Goal: Task Accomplishment & Management: Use online tool/utility

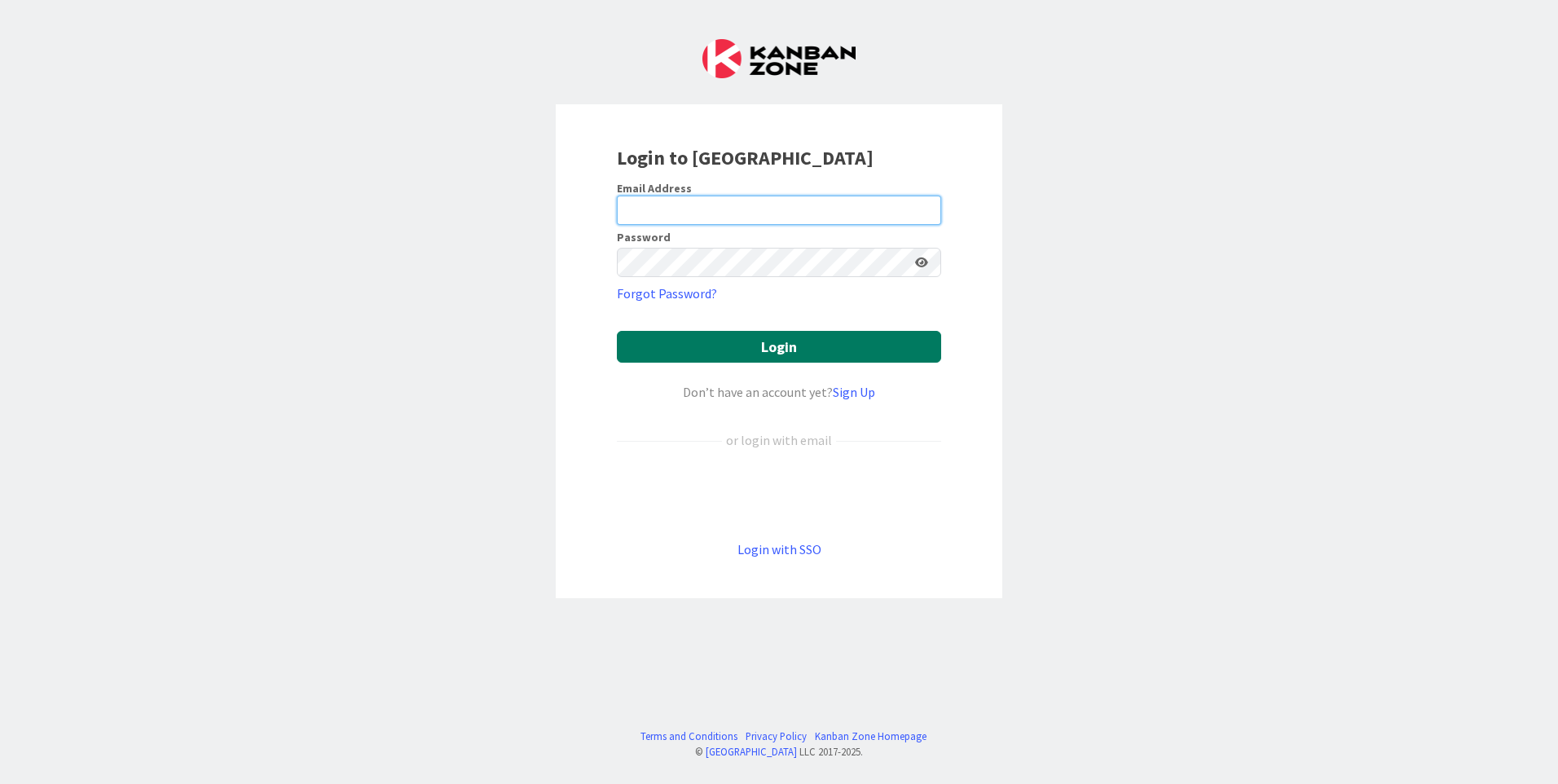
type input "[EMAIL_ADDRESS][DOMAIN_NAME]"
click at [681, 345] on button "Login" at bounding box center [779, 346] width 324 height 31
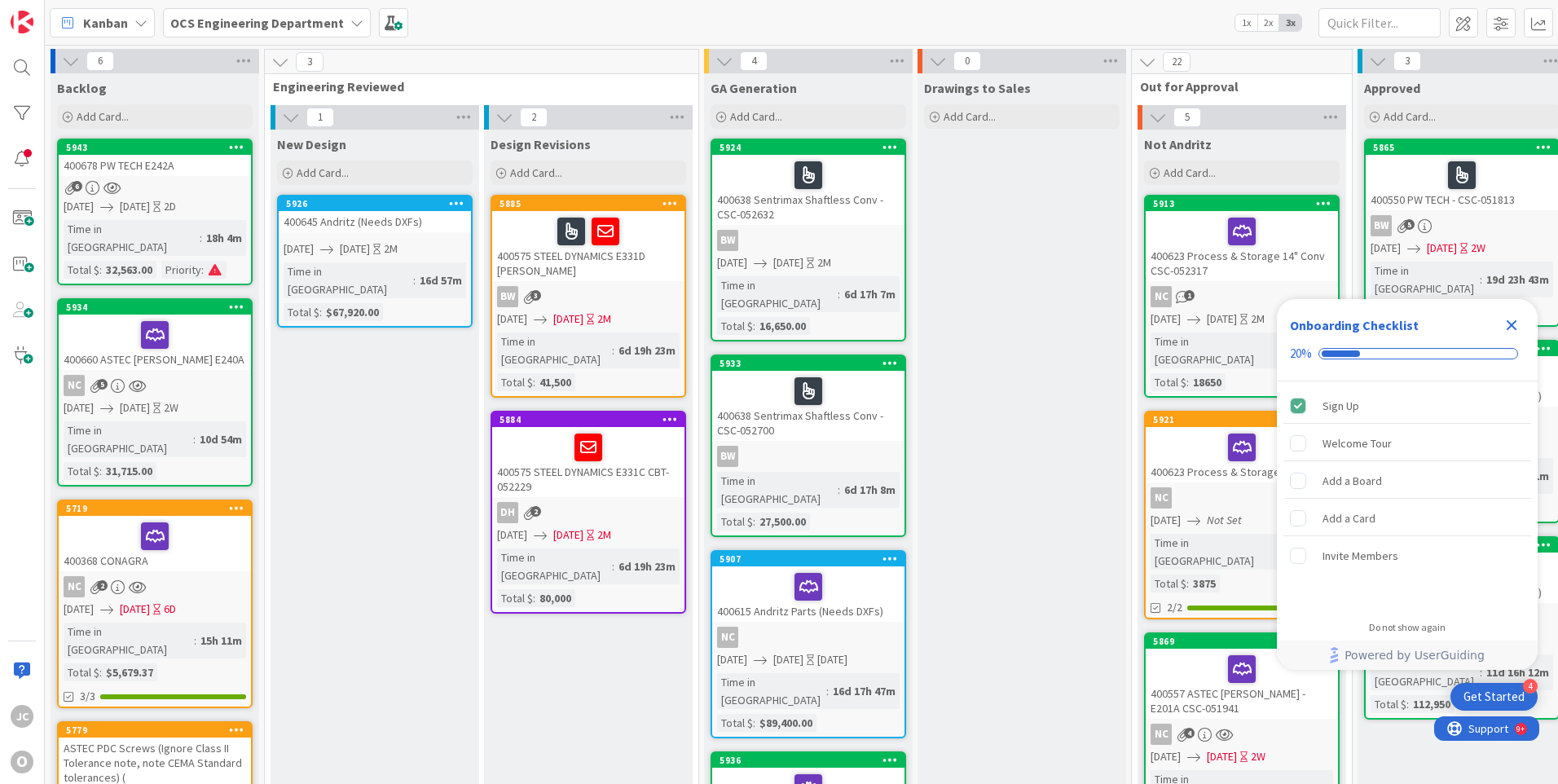
click at [1512, 324] on icon "Close Checklist" at bounding box center [1512, 325] width 10 height 10
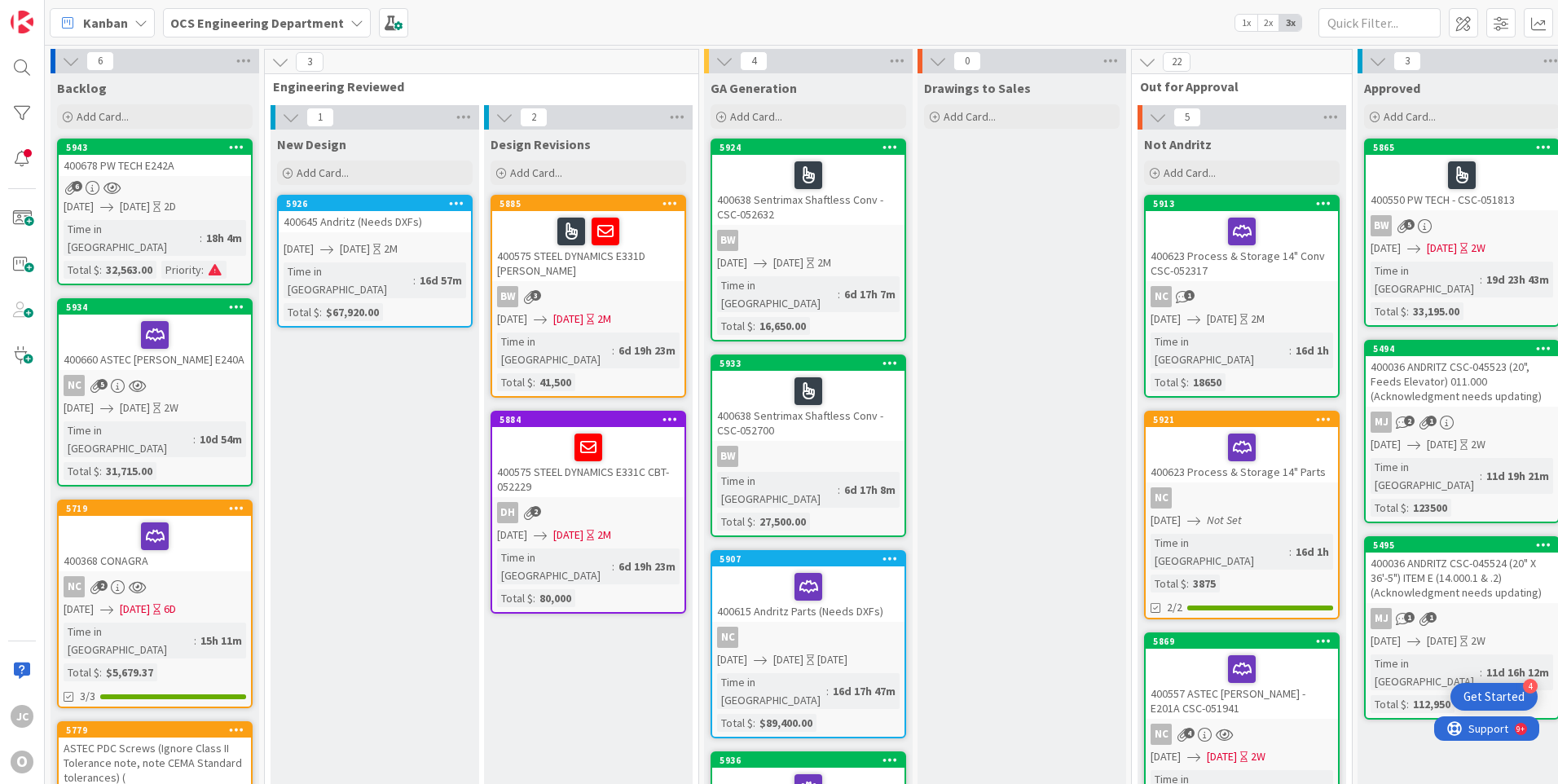
click at [213, 375] on div "NC 5" at bounding box center [156, 385] width 193 height 21
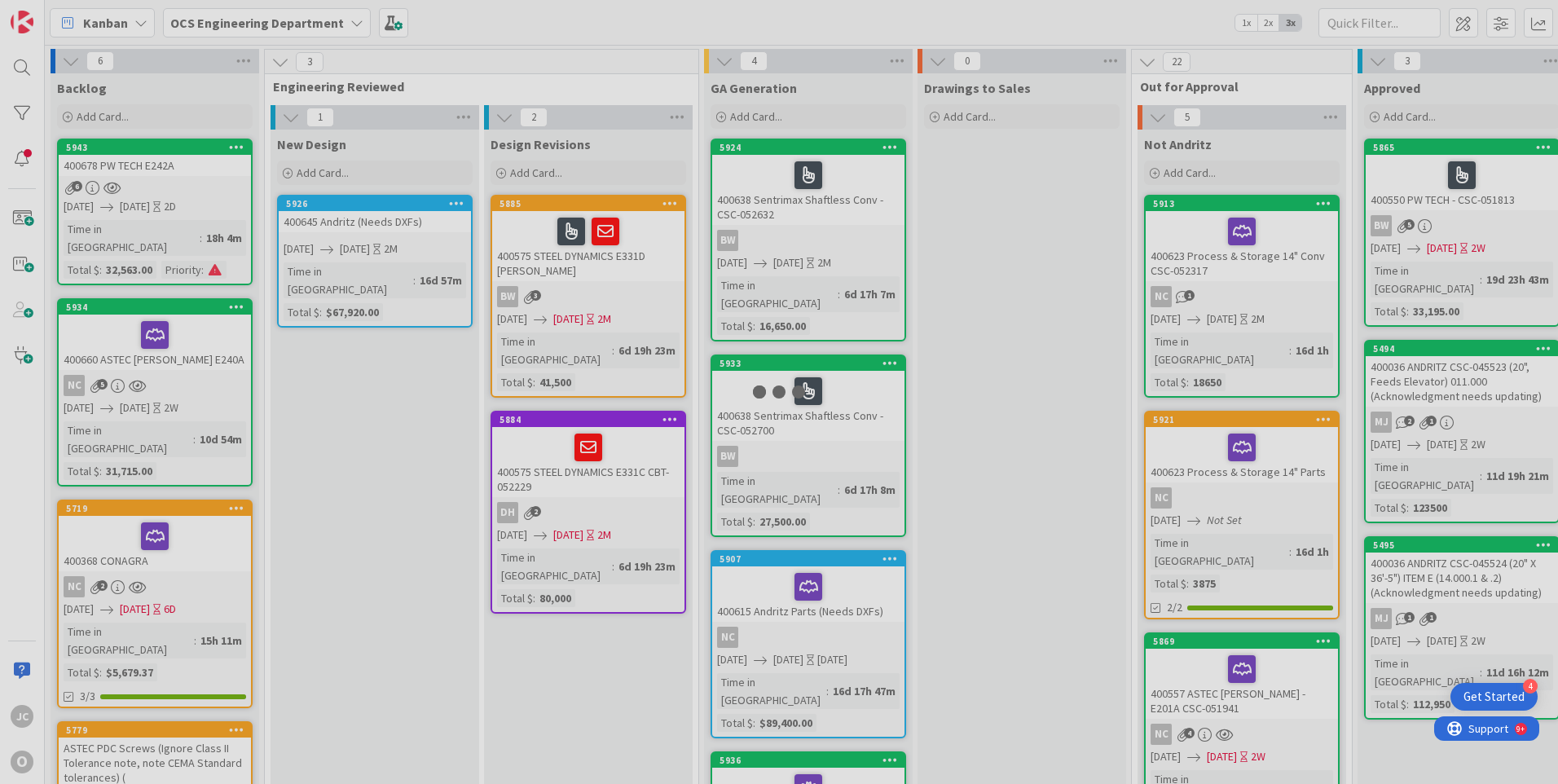
click at [213, 360] on div at bounding box center [779, 392] width 1558 height 784
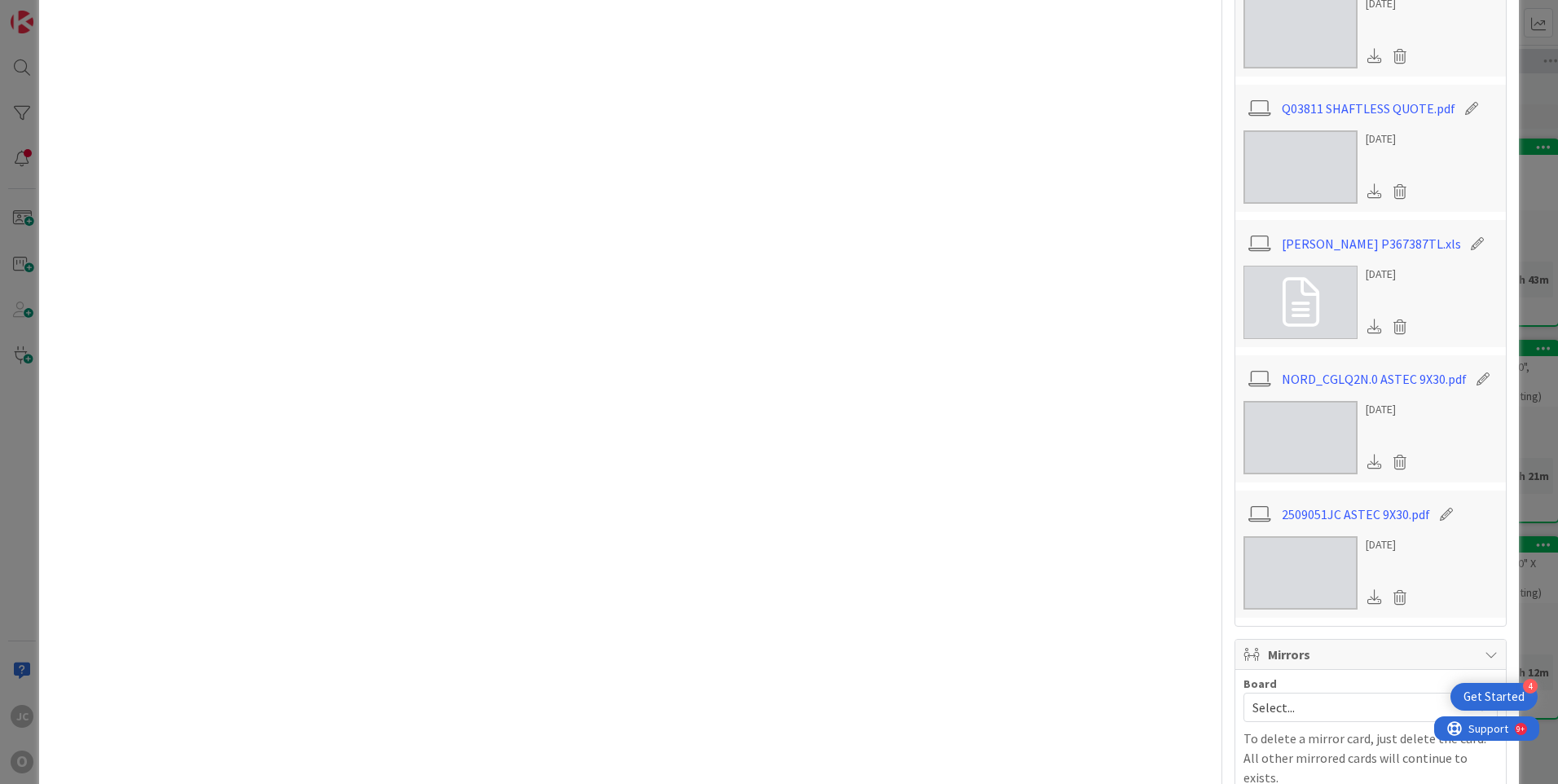
scroll to position [767, 0]
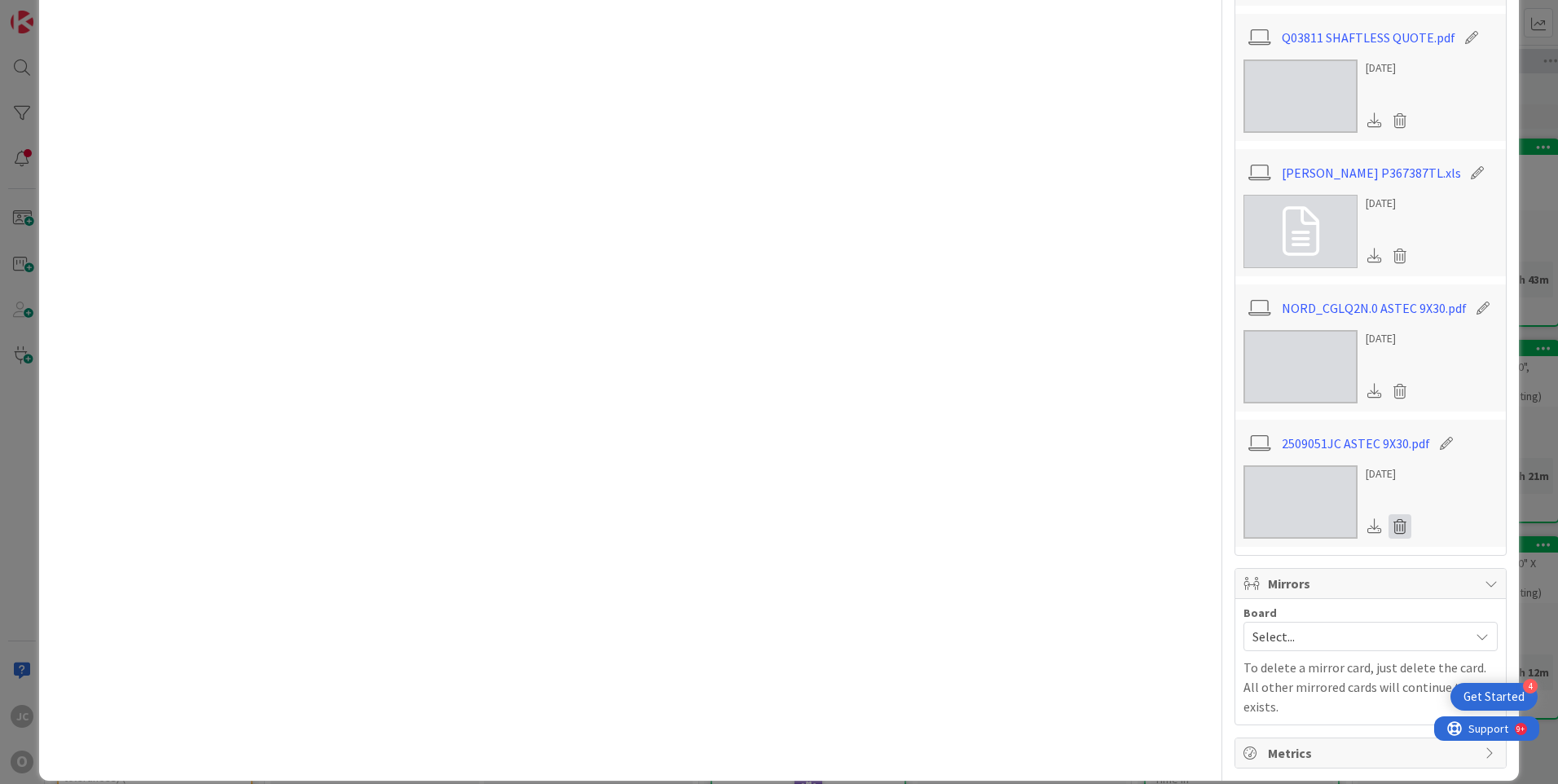
click at [1389, 525] on icon at bounding box center [1401, 526] width 23 height 25
click at [1231, 608] on button "Delete" at bounding box center [1248, 605] width 61 height 30
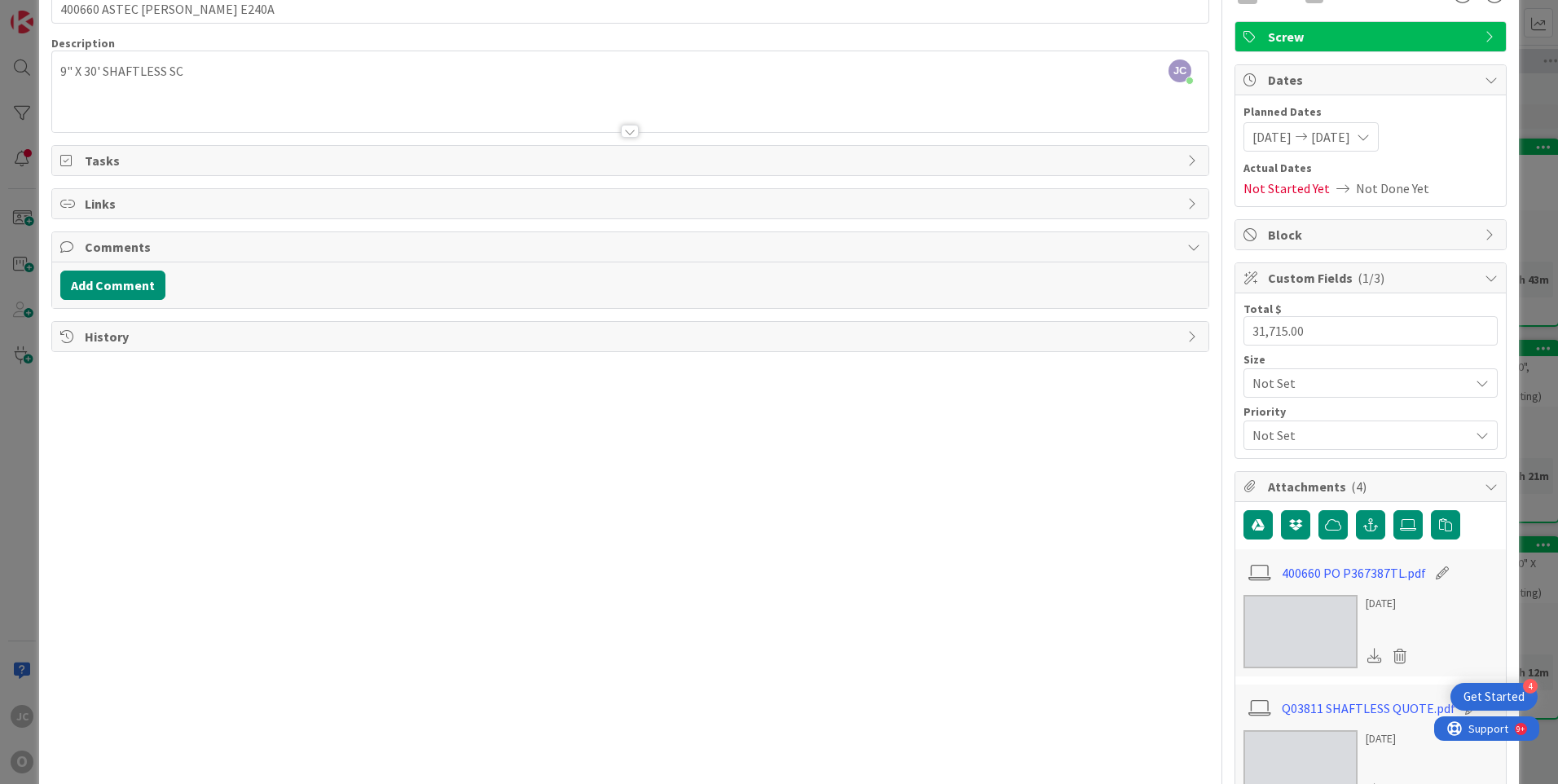
scroll to position [0, 0]
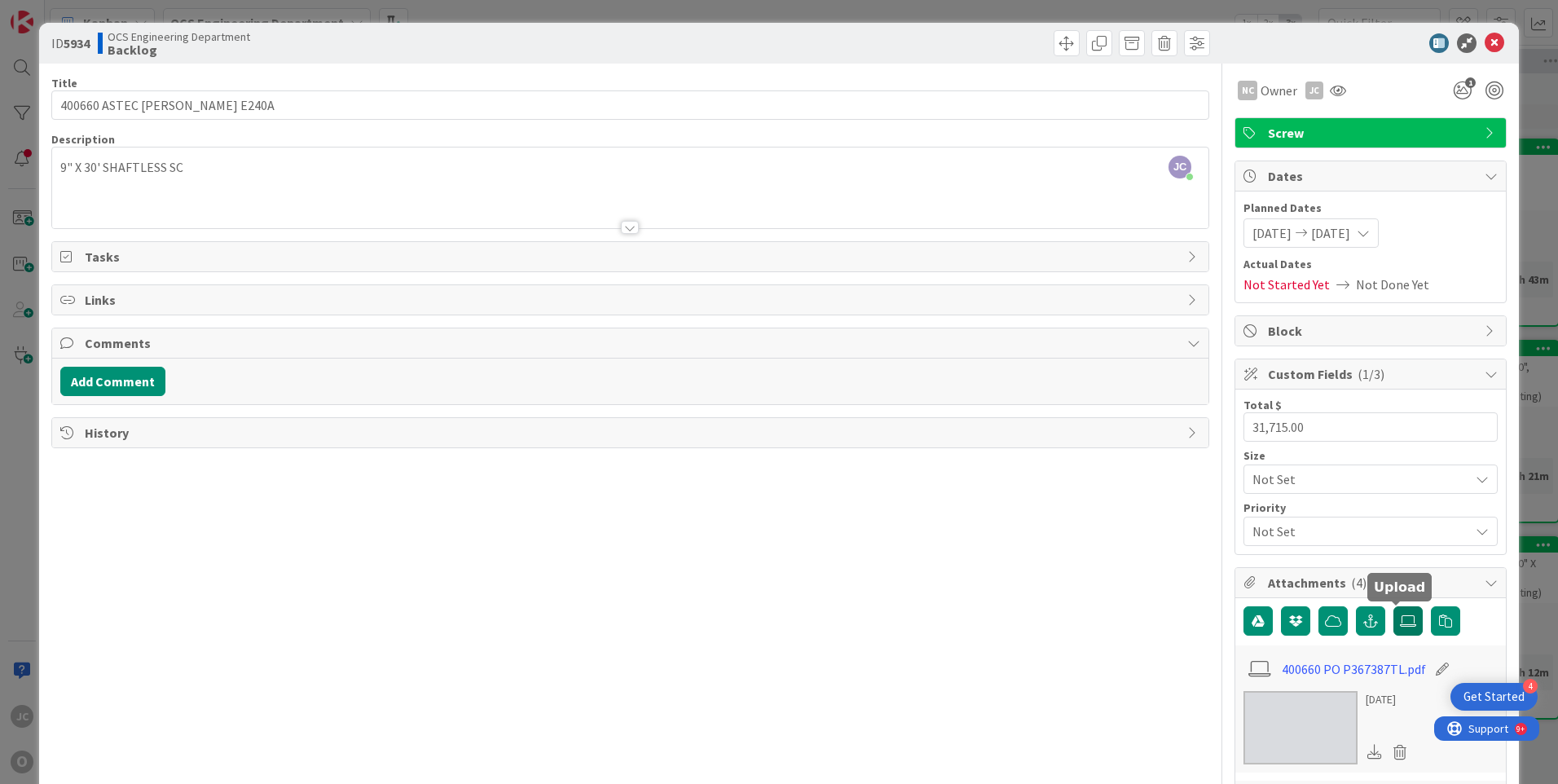
click at [1401, 617] on icon at bounding box center [1408, 621] width 16 height 13
click at [1394, 607] on input "file" at bounding box center [1394, 607] width 0 height 0
click at [1401, 614] on icon at bounding box center [1408, 621] width 16 height 13
click at [1394, 607] on input "file" at bounding box center [1394, 607] width 0 height 0
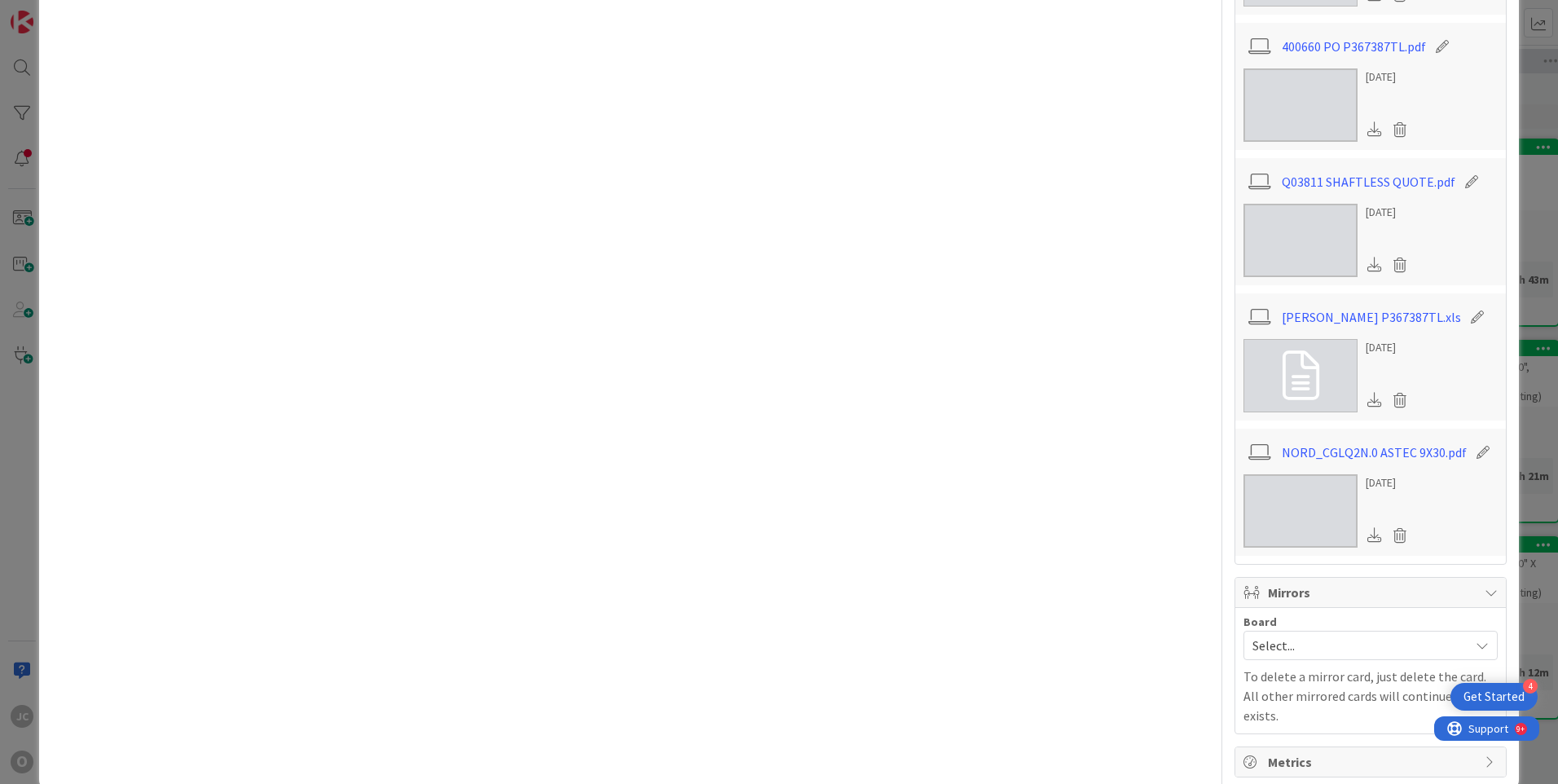
scroll to position [902, 0]
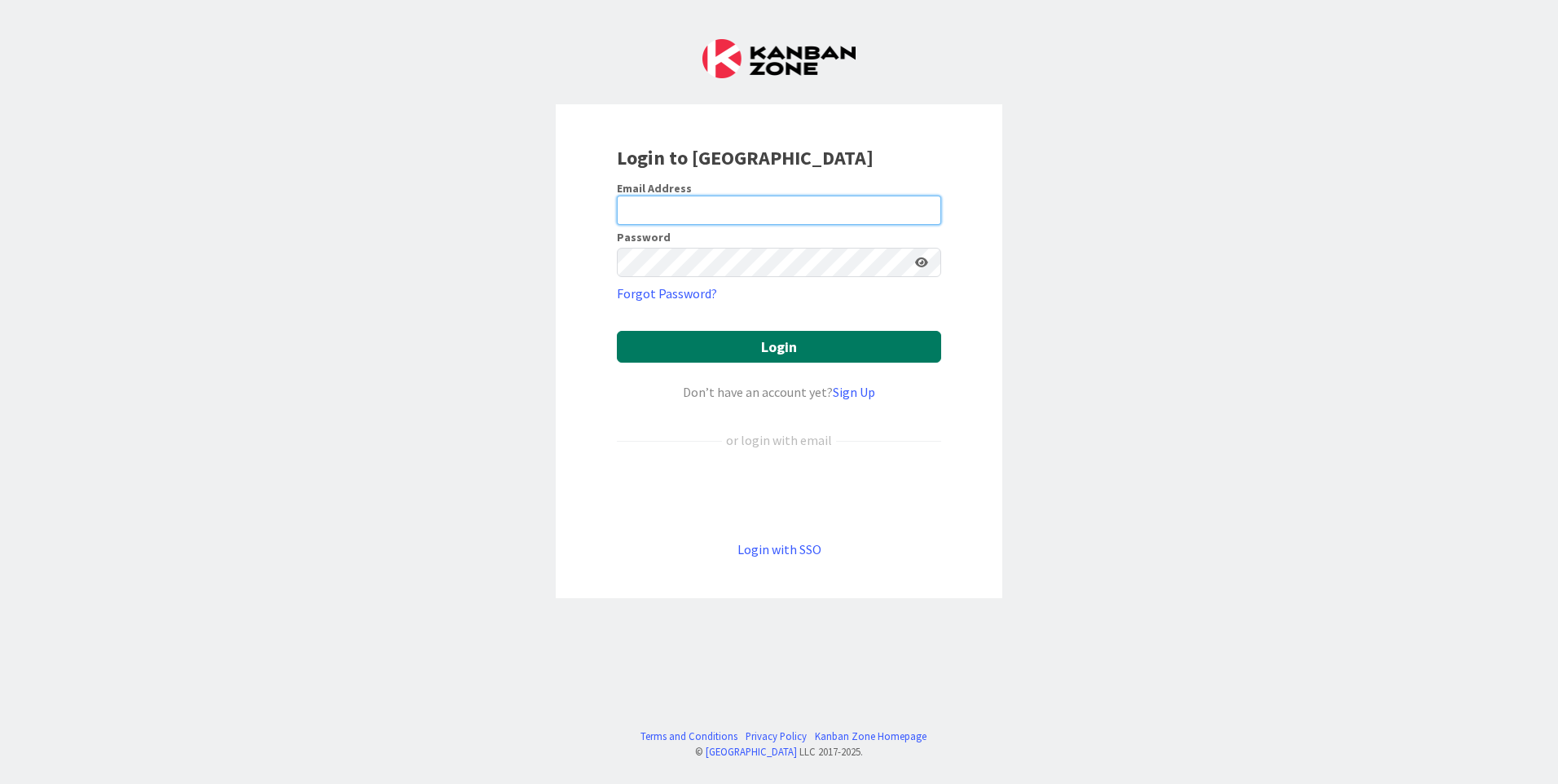
type input "[EMAIL_ADDRESS][DOMAIN_NAME]"
click at [685, 341] on button "Login" at bounding box center [779, 346] width 324 height 31
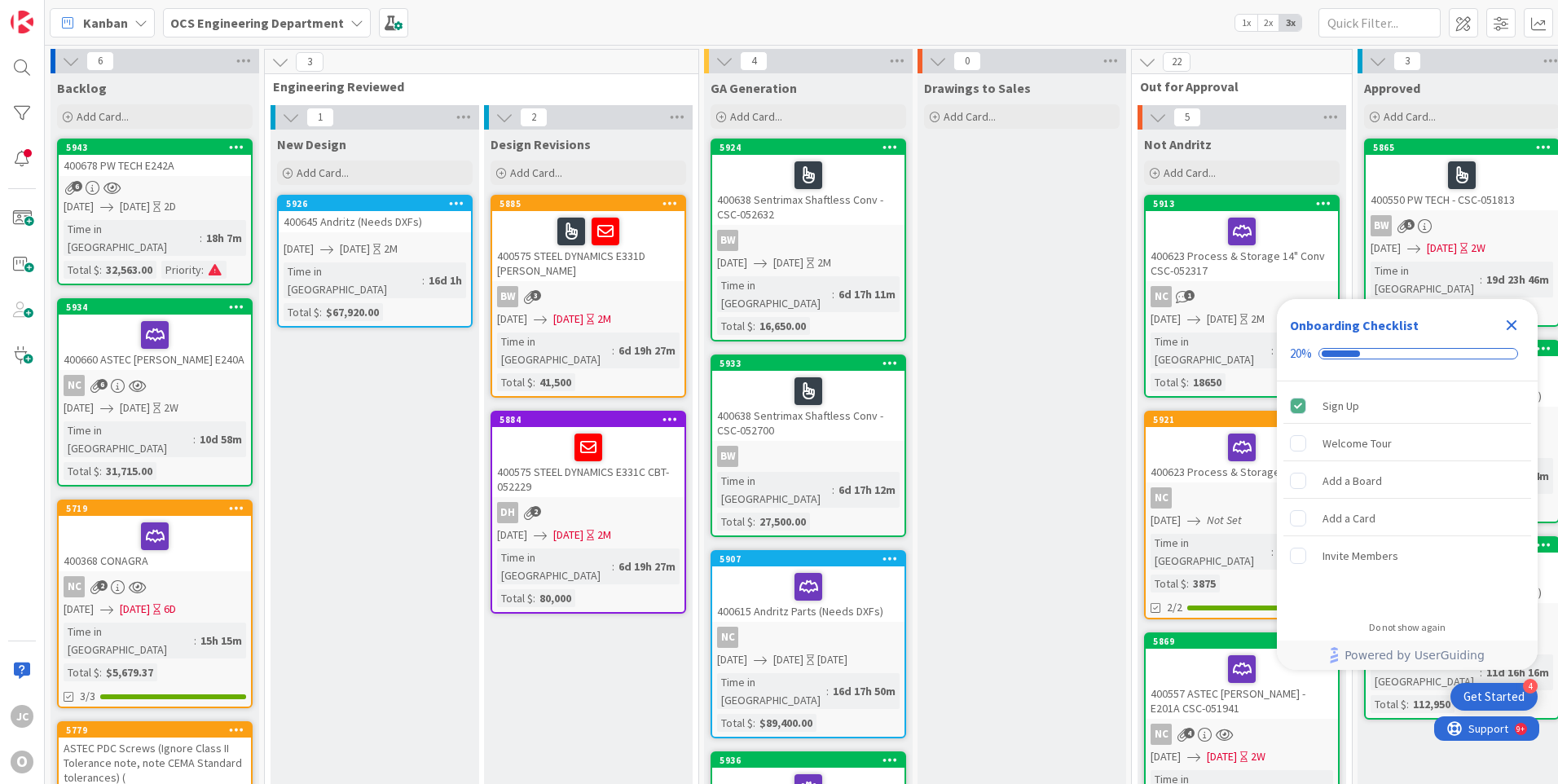
click at [1514, 325] on icon "Close Checklist" at bounding box center [1512, 325] width 20 height 20
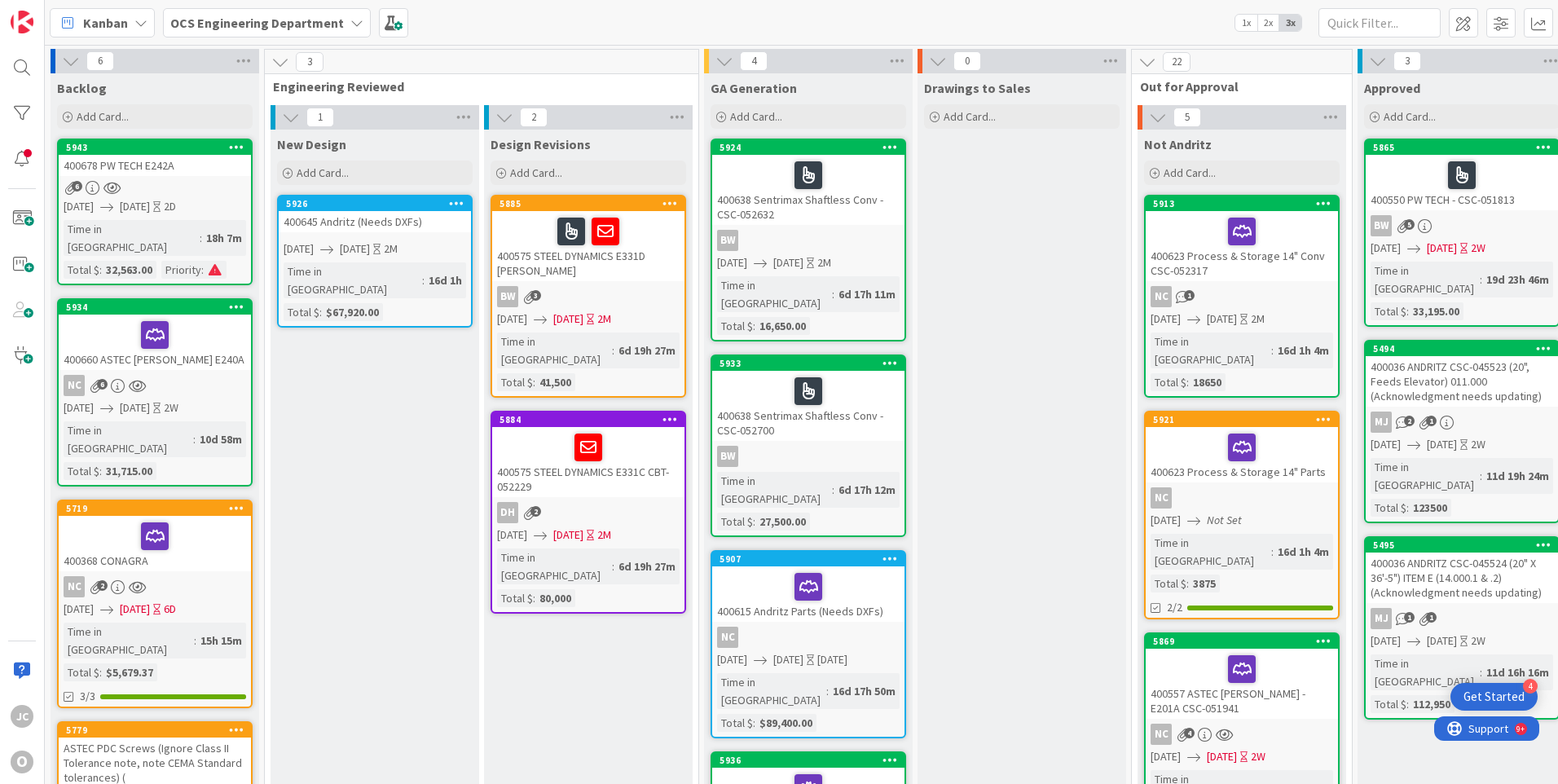
click at [208, 350] on div "400660 ASTEC [PERSON_NAME] E240A" at bounding box center [156, 342] width 193 height 55
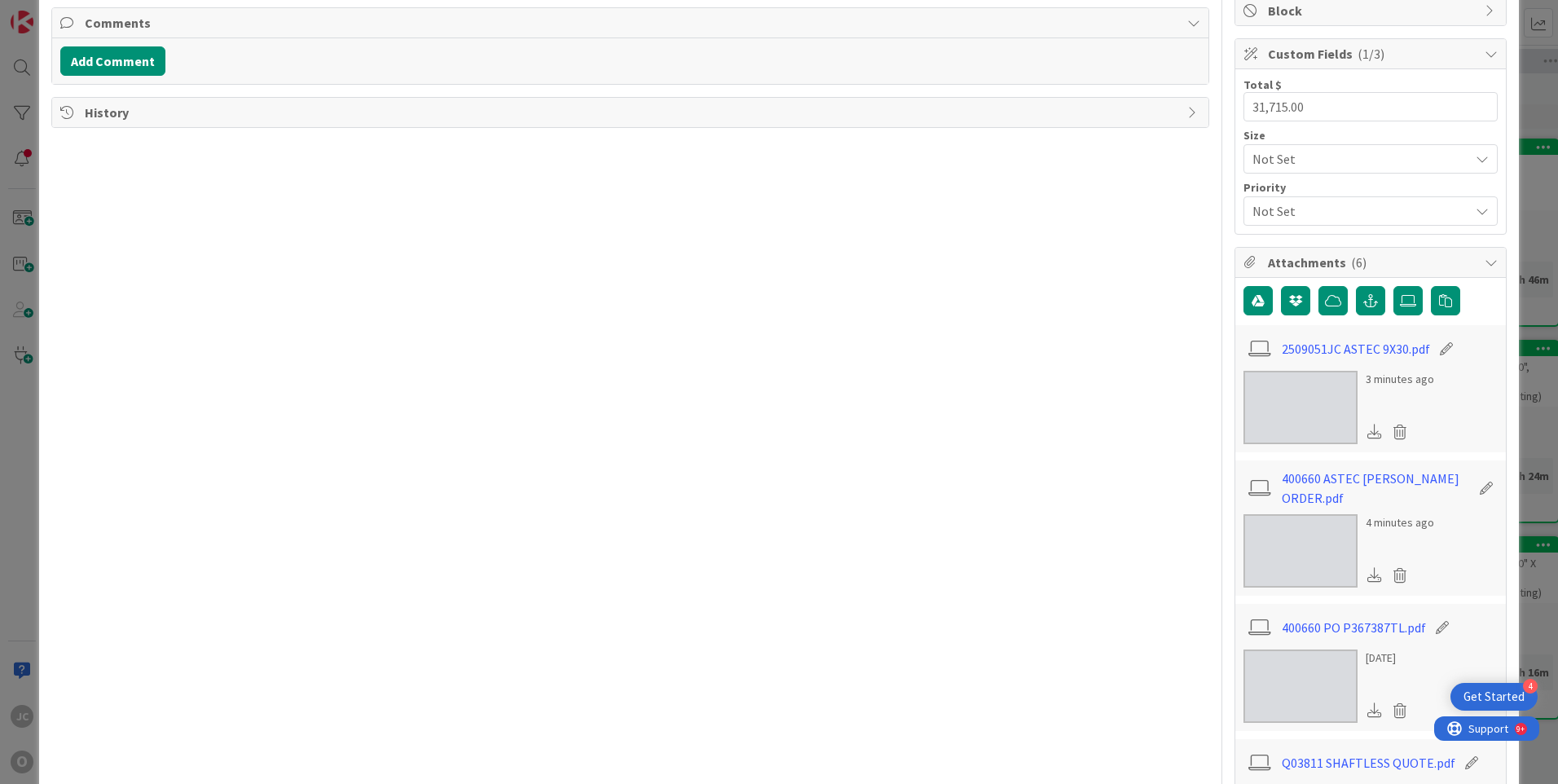
scroll to position [407, 0]
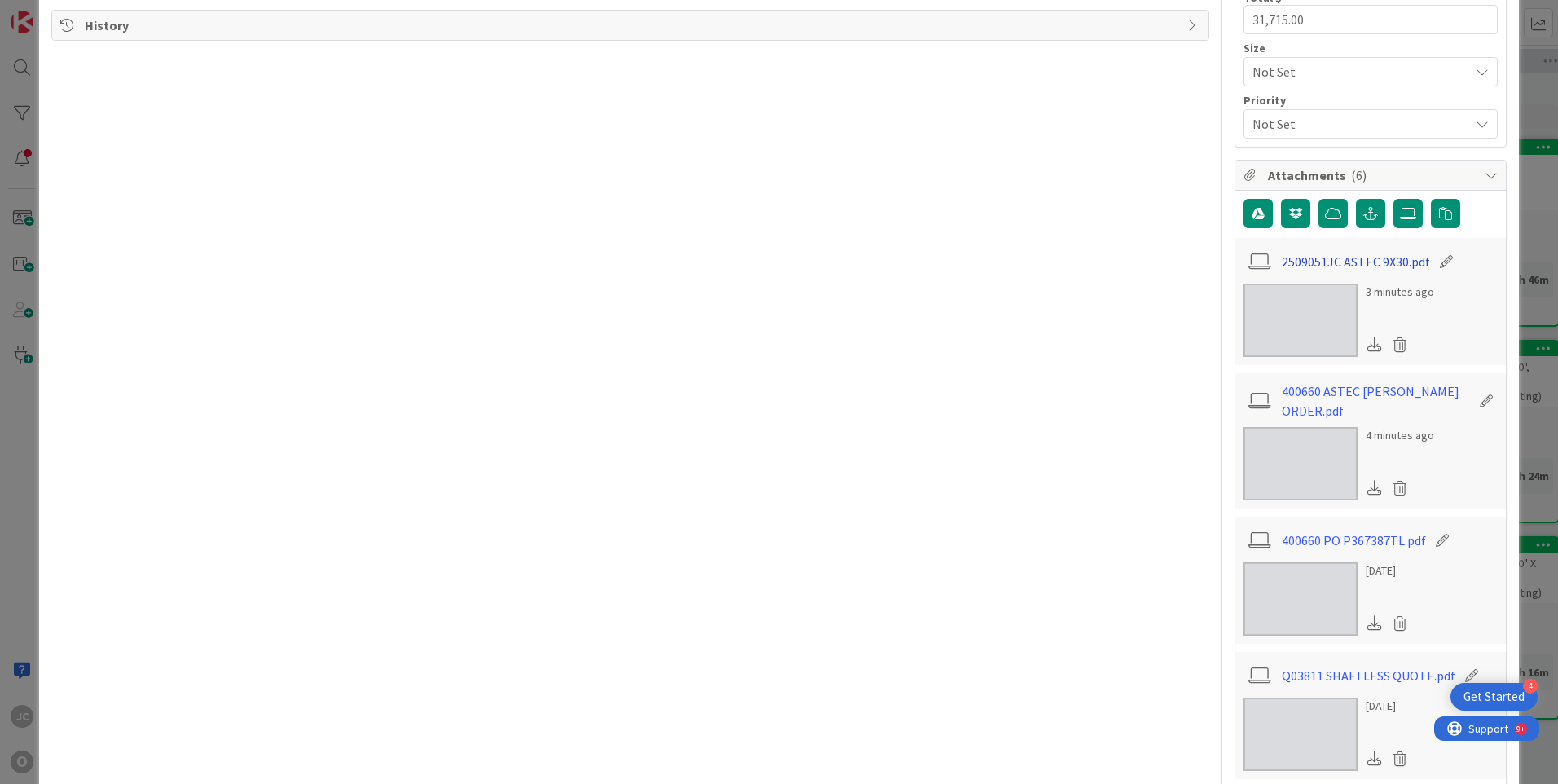
click at [1343, 260] on link "2509051JC ASTEC 9X30.pdf" at bounding box center [1356, 261] width 148 height 20
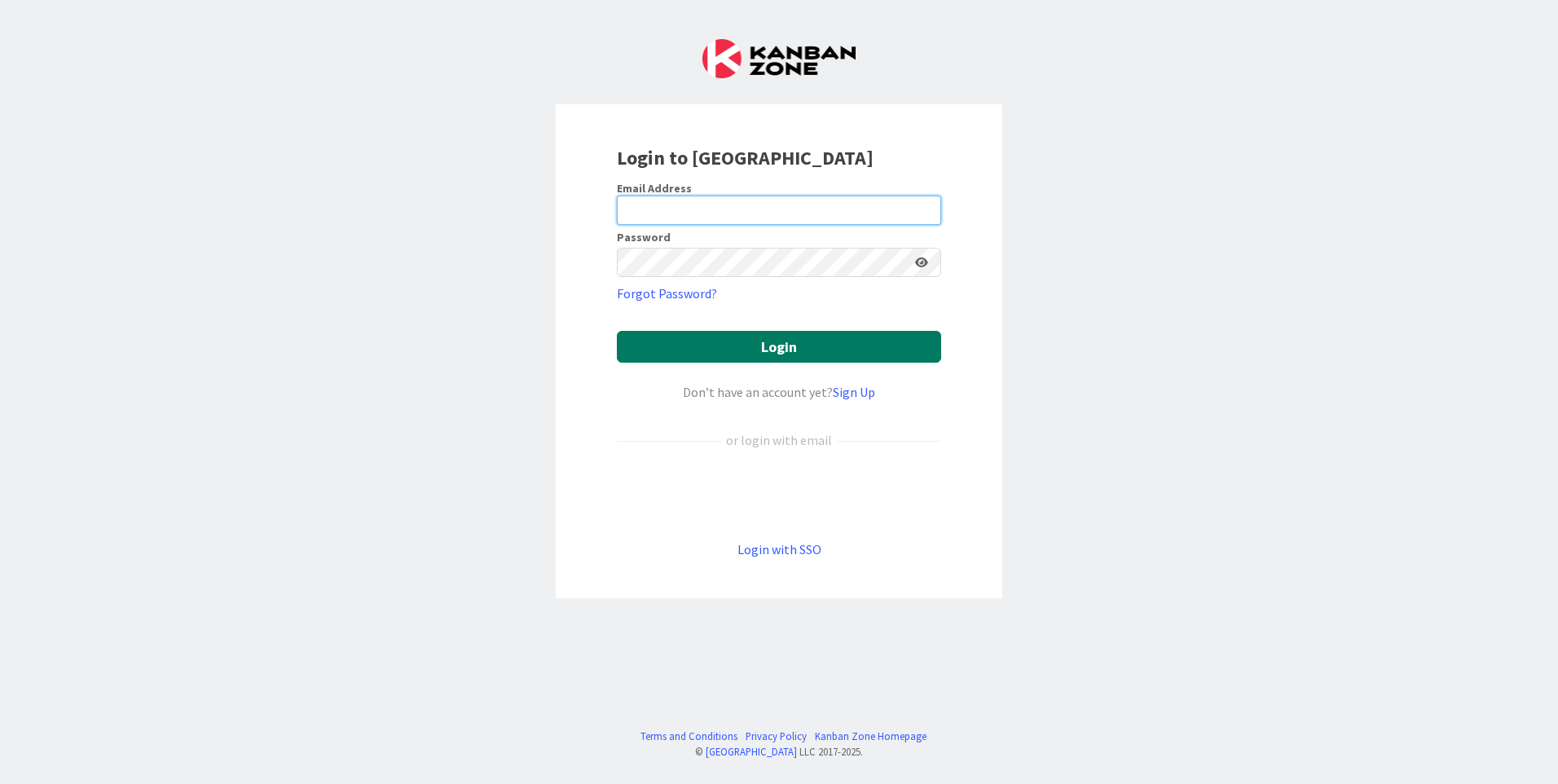
type input "[EMAIL_ADDRESS][DOMAIN_NAME]"
click at [655, 345] on button "Login" at bounding box center [779, 346] width 324 height 31
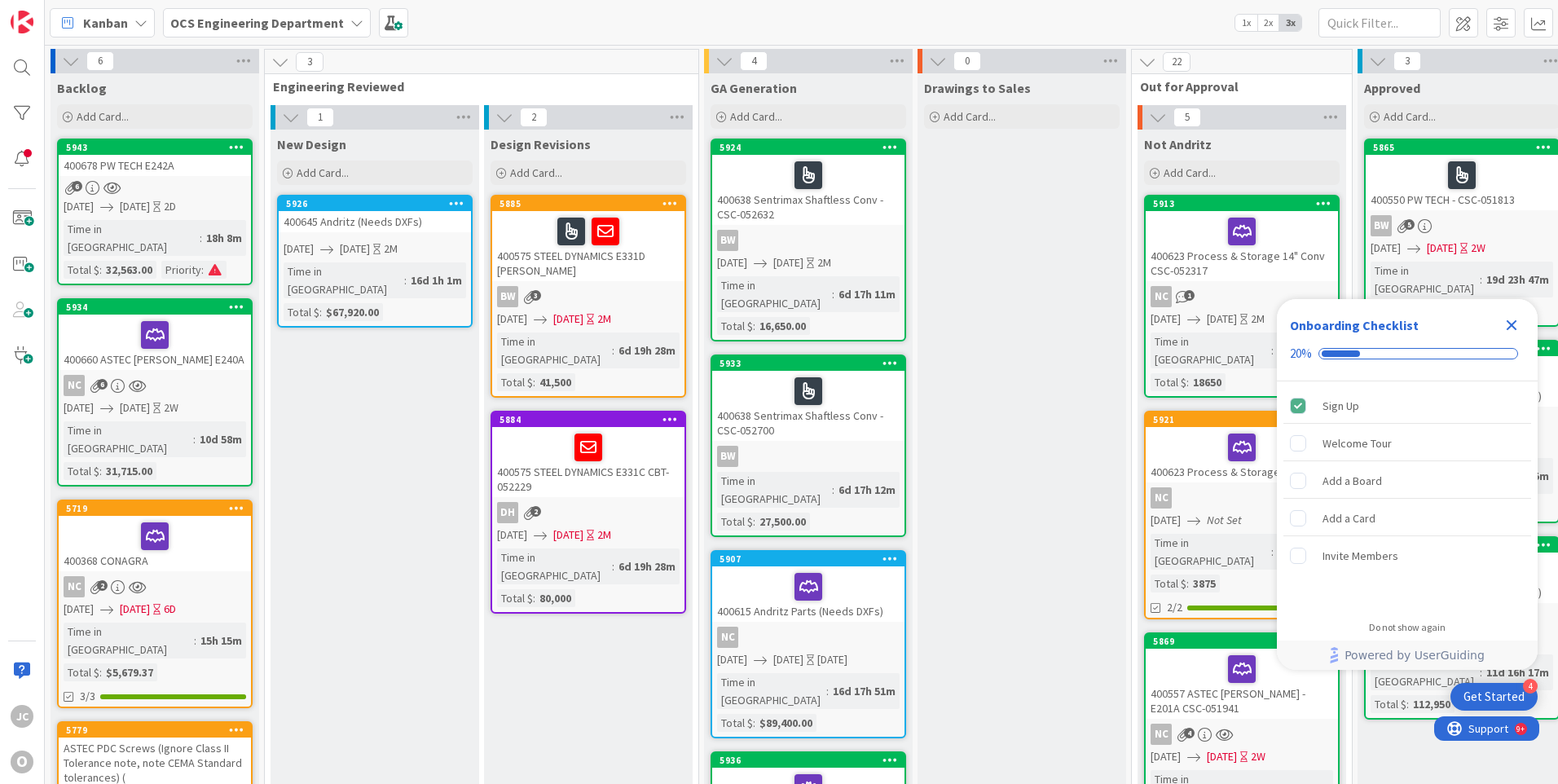
click at [1507, 323] on icon "Close Checklist" at bounding box center [1512, 325] width 20 height 20
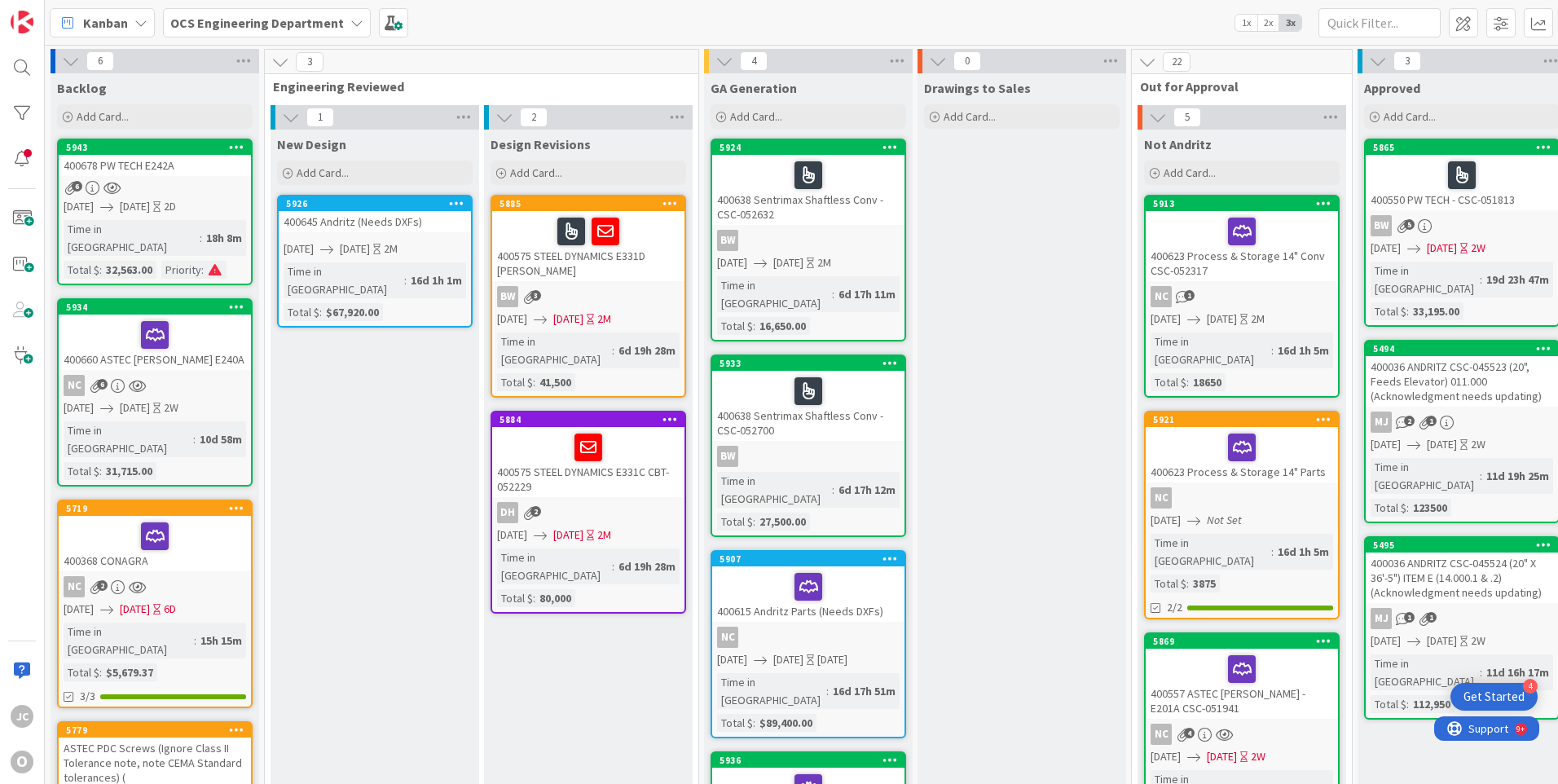
click at [179, 375] on div "NC 6" at bounding box center [156, 385] width 193 height 21
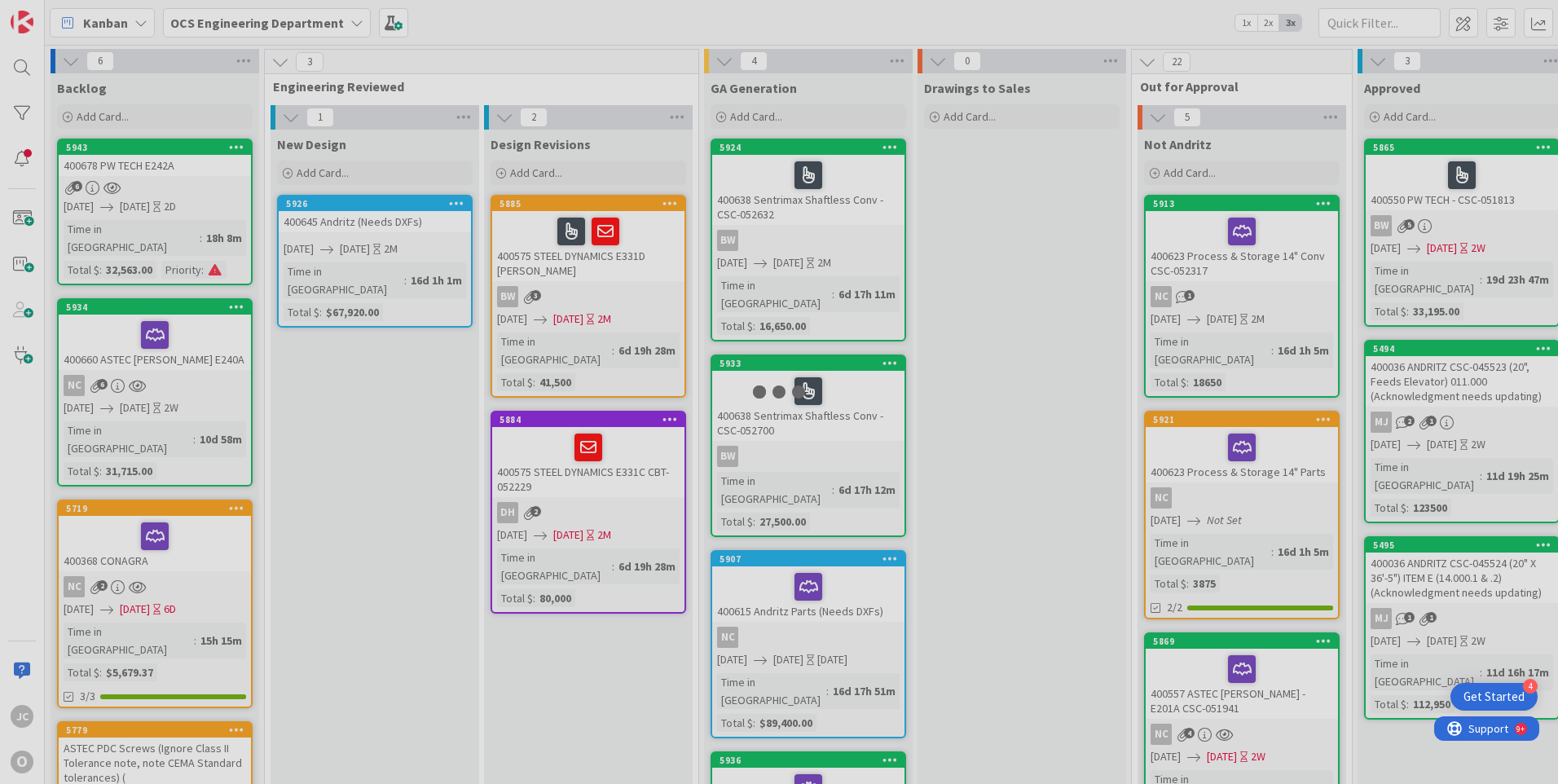
click at [179, 363] on div at bounding box center [779, 392] width 1558 height 784
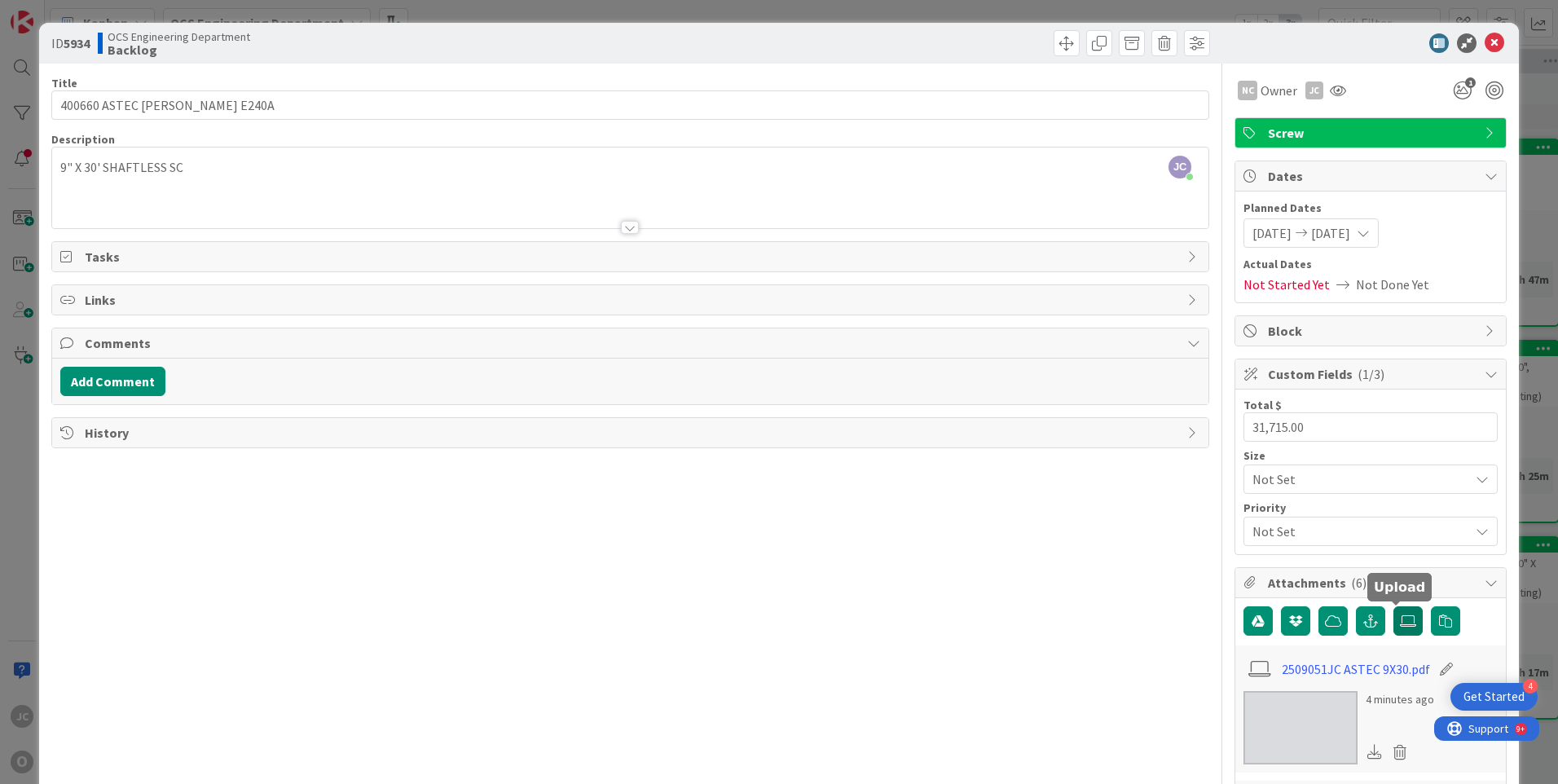
click at [1401, 619] on icon at bounding box center [1408, 621] width 16 height 13
click at [1394, 607] on input "file" at bounding box center [1394, 607] width 0 height 0
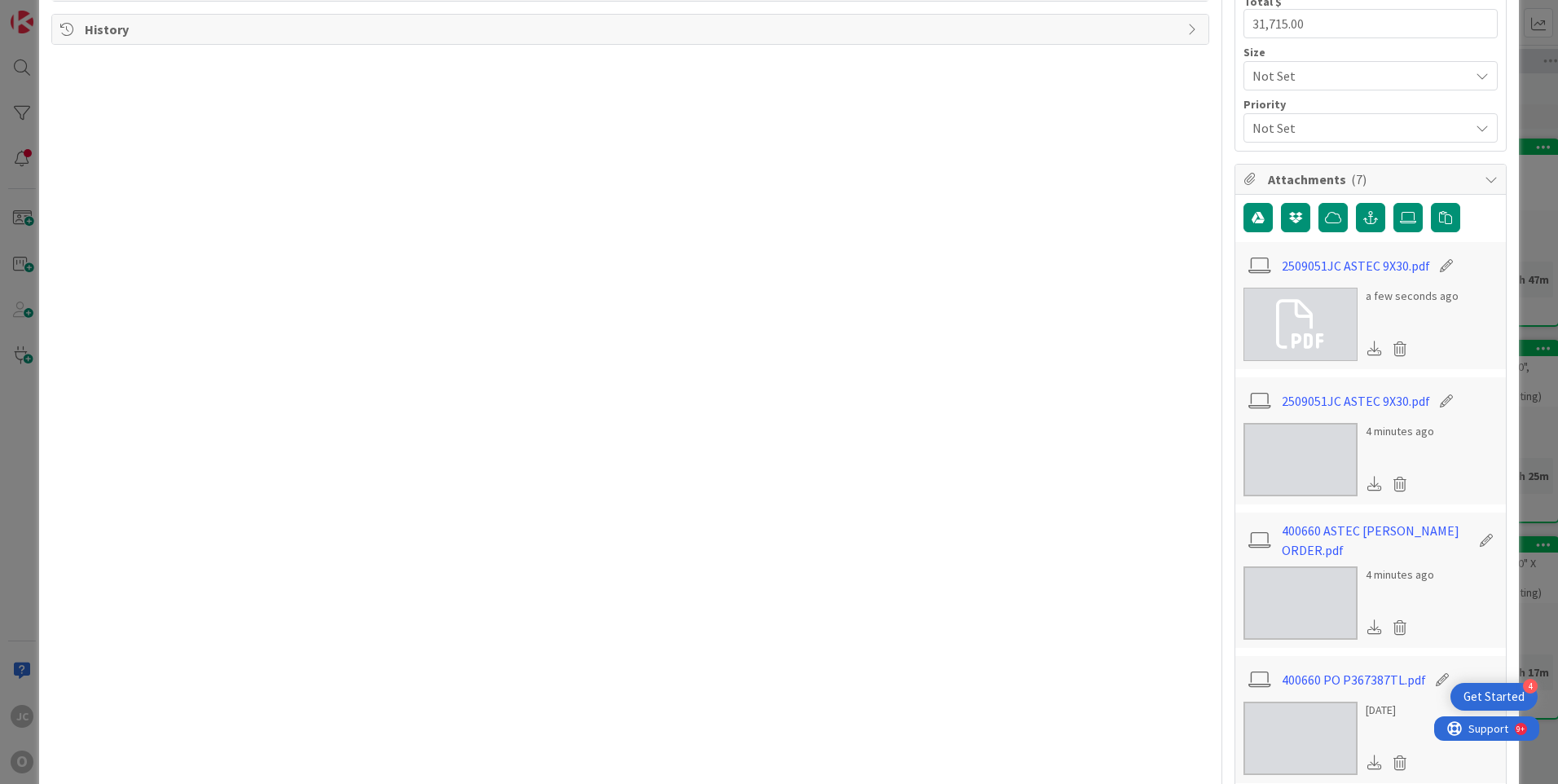
scroll to position [407, 0]
click at [1389, 481] on icon at bounding box center [1401, 480] width 23 height 25
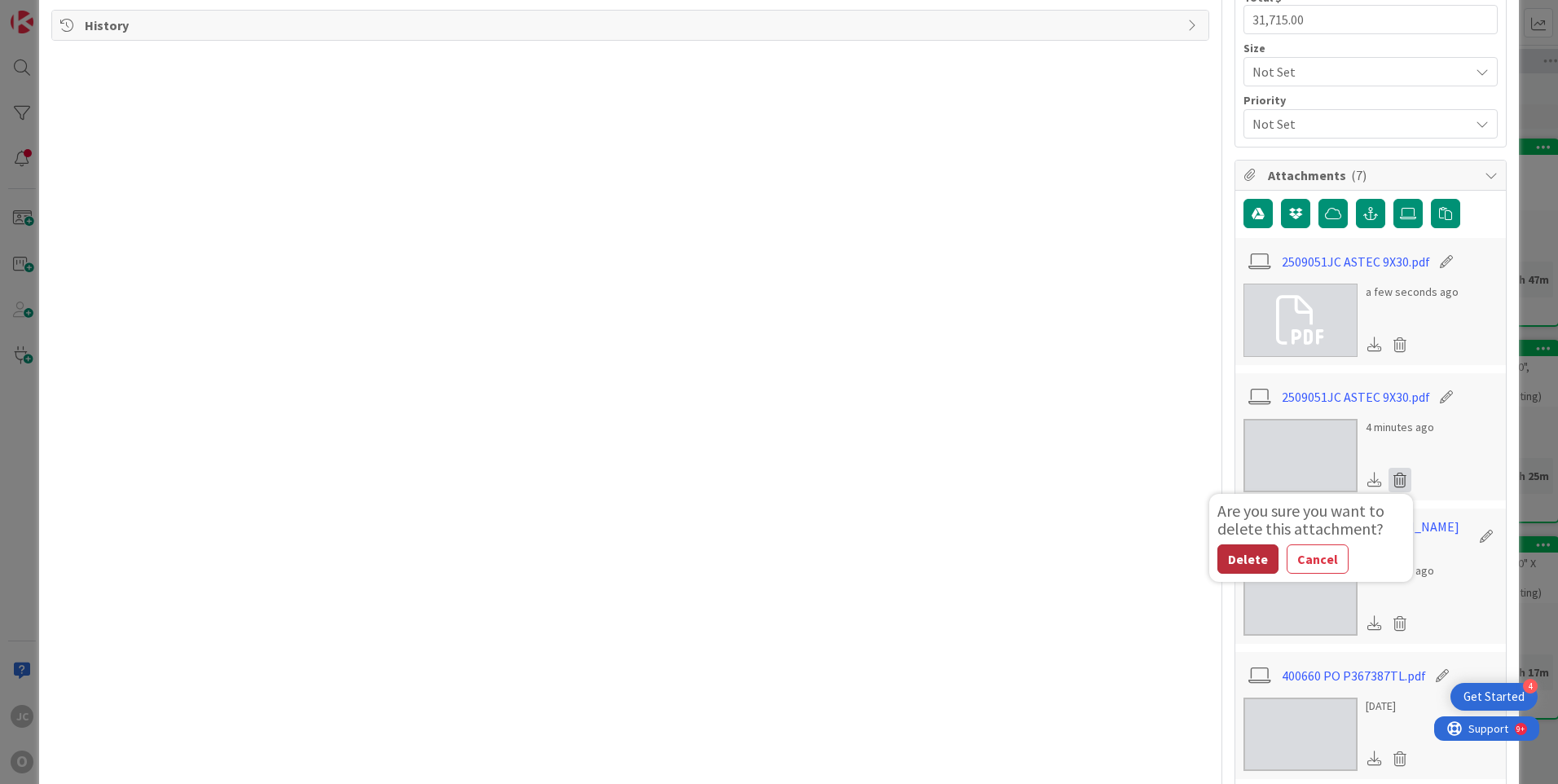
click at [1243, 557] on button "Delete" at bounding box center [1248, 559] width 61 height 30
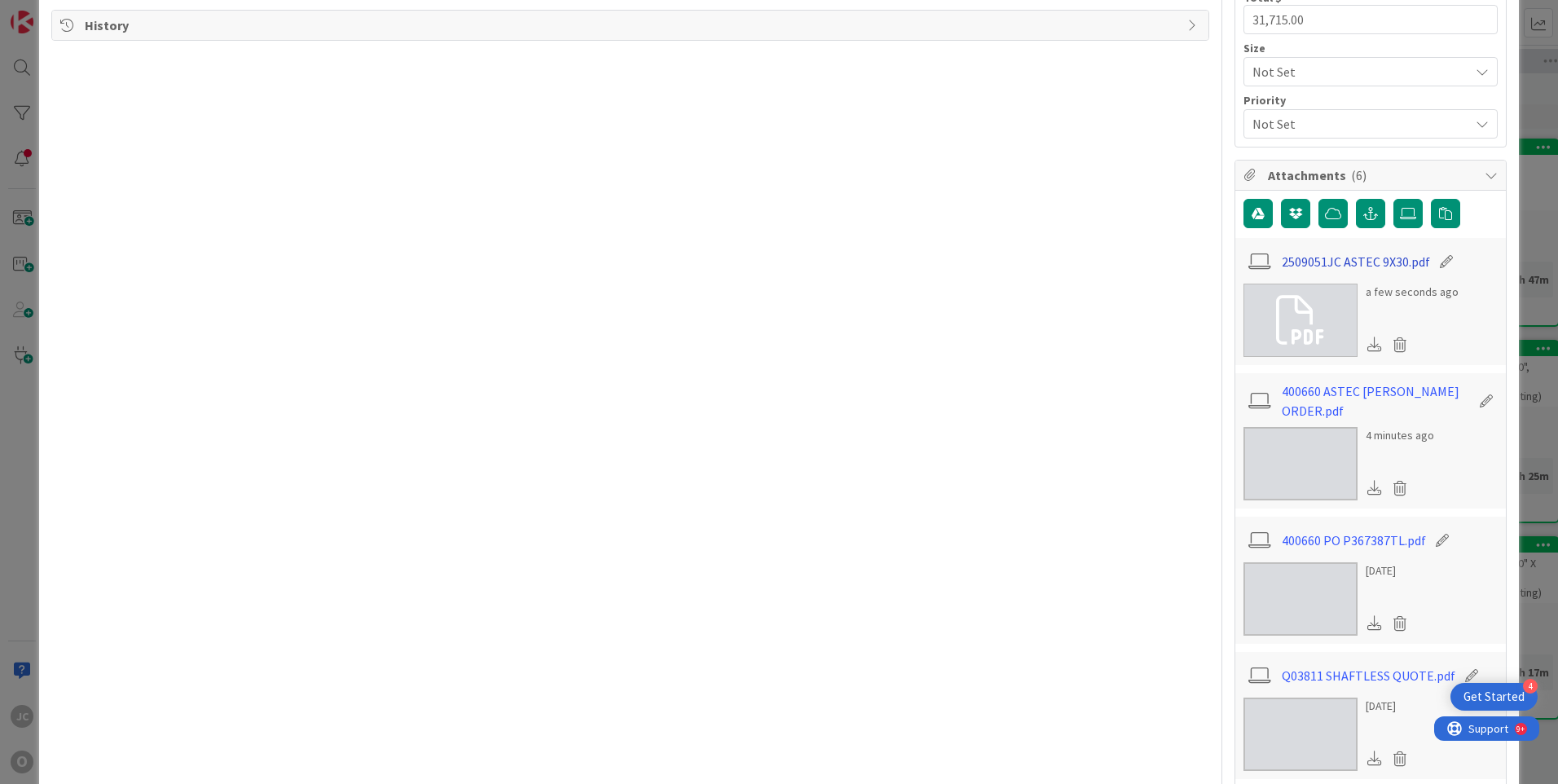
click at [1318, 260] on link "2509051JC ASTEC 9X30.pdf" at bounding box center [1356, 261] width 148 height 20
